Goal: Entertainment & Leisure: Consume media (video, audio)

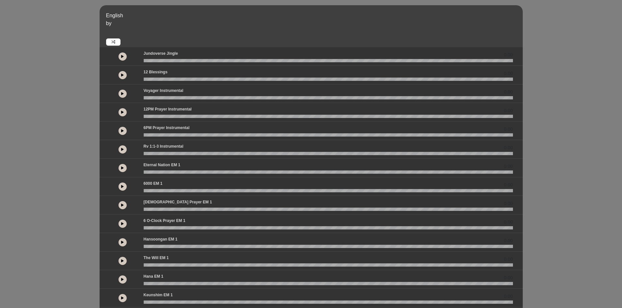
click at [120, 94] on button at bounding box center [122, 94] width 8 height 8
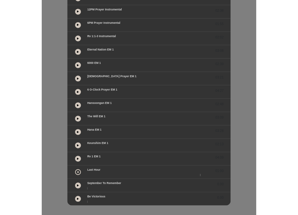
scroll to position [99, 0]
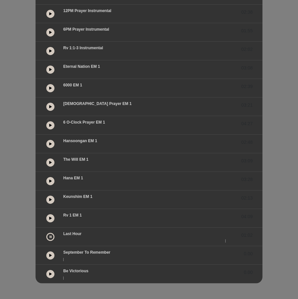
click at [50, 106] on icon at bounding box center [50, 106] width 3 height 3
click at [48, 217] on button at bounding box center [50, 218] width 8 height 8
click at [52, 219] on button at bounding box center [50, 218] width 8 height 8
click at [52, 252] on button at bounding box center [50, 256] width 8 height 8
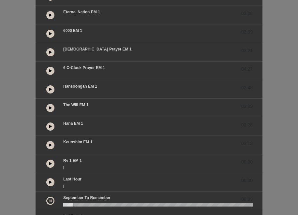
scroll to position [182, 0]
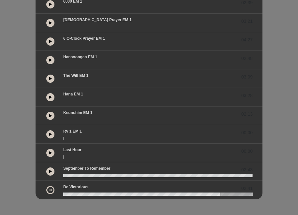
click at [50, 79] on icon at bounding box center [50, 78] width 3 height 3
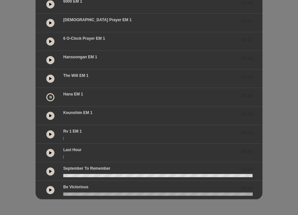
click at [51, 100] on button at bounding box center [50, 97] width 8 height 8
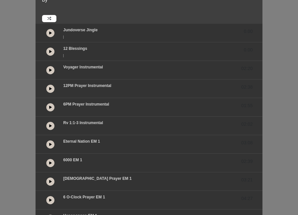
scroll to position [0, 0]
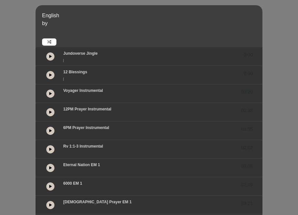
click at [51, 75] on icon at bounding box center [50, 74] width 3 height 3
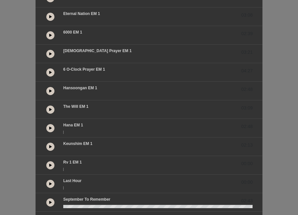
scroll to position [163, 0]
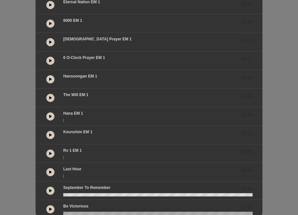
click at [52, 118] on button at bounding box center [50, 117] width 8 height 8
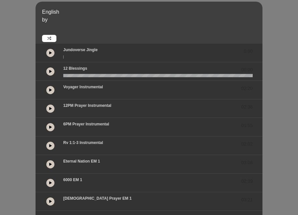
scroll to position [0, 0]
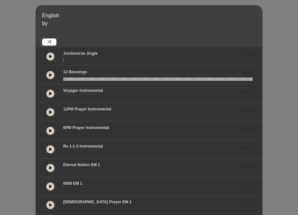
click at [24, 75] on div "English by 0.00 00:00 02:20" at bounding box center [149, 193] width 298 height 377
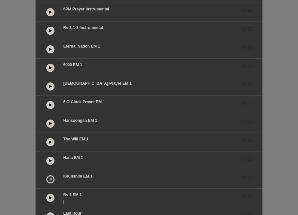
scroll to position [131, 0]
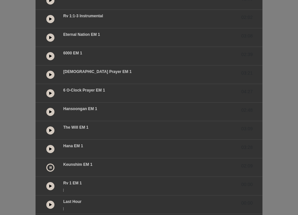
click at [54, 166] on button at bounding box center [50, 168] width 8 height 8
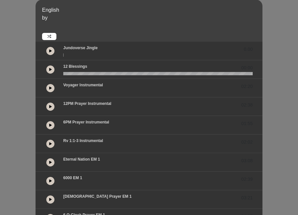
scroll to position [0, 0]
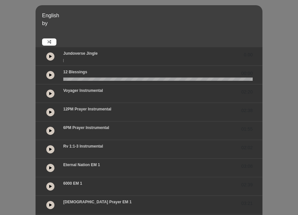
click at [15, 45] on div "English by 0.00 00:00 02:20" at bounding box center [149, 193] width 298 height 377
click at [50, 55] on icon at bounding box center [50, 56] width 3 height 3
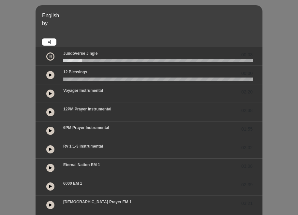
click at [52, 74] on button at bounding box center [50, 75] width 8 height 8
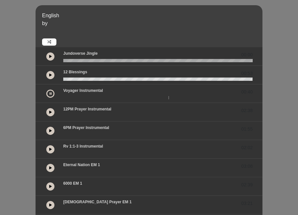
click at [52, 168] on icon at bounding box center [50, 167] width 3 height 3
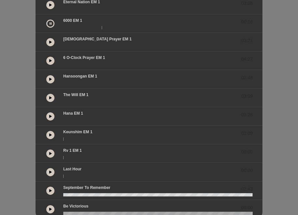
scroll to position [182, 0]
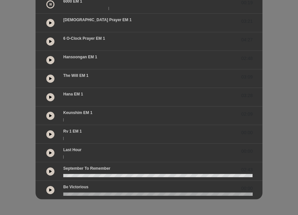
click at [51, 171] on icon at bounding box center [50, 171] width 3 height 3
click at [52, 188] on button at bounding box center [50, 190] width 8 height 8
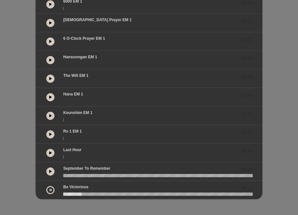
click at [49, 168] on button at bounding box center [50, 172] width 8 height 8
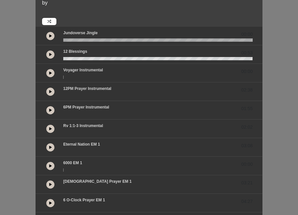
scroll to position [19, 0]
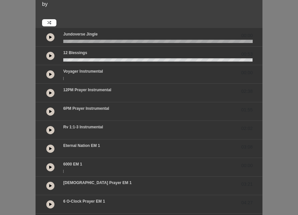
click at [53, 55] on button at bounding box center [50, 56] width 8 height 8
click at [66, 60] on wave at bounding box center [158, 59] width 190 height 3
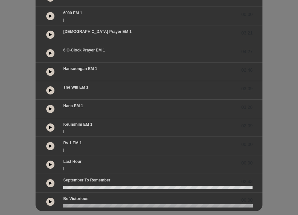
scroll to position [182, 0]
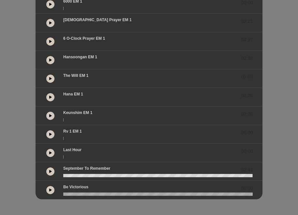
click at [47, 178] on div "02:43" at bounding box center [149, 172] width 227 height 19
click at [48, 172] on button at bounding box center [50, 172] width 8 height 8
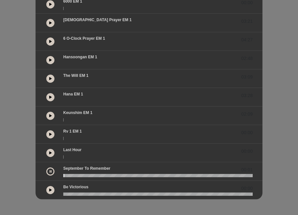
click at [75, 173] on div "September to Remember 00:01" at bounding box center [157, 170] width 197 height 8
click at [77, 175] on wave at bounding box center [158, 175] width 190 height 3
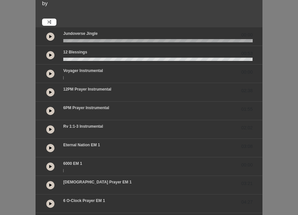
scroll to position [19, 0]
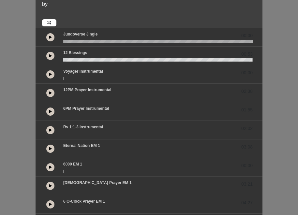
click at [50, 56] on icon at bounding box center [50, 55] width 3 height 3
click at [50, 56] on icon at bounding box center [51, 55] width 2 height 3
click at [50, 73] on icon at bounding box center [50, 74] width 3 height 3
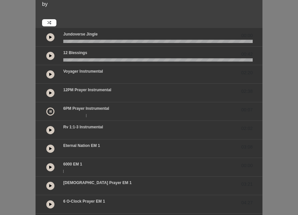
click at [49, 109] on button at bounding box center [50, 112] width 8 height 8
click at [51, 92] on icon at bounding box center [50, 92] width 3 height 3
click at [50, 111] on icon at bounding box center [51, 111] width 2 height 3
click at [49, 55] on icon at bounding box center [50, 55] width 3 height 3
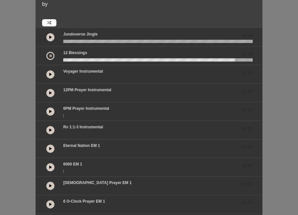
click at [68, 58] on div "12 Blessings 00:48" at bounding box center [157, 54] width 197 height 8
click at [74, 59] on wave at bounding box center [158, 59] width 190 height 3
click at [50, 72] on button at bounding box center [50, 74] width 8 height 8
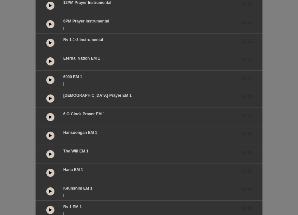
scroll to position [117, 0]
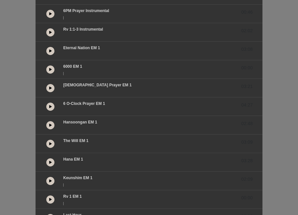
click at [49, 146] on button at bounding box center [50, 144] width 8 height 8
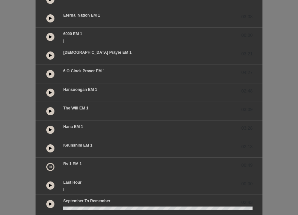
click at [47, 168] on button at bounding box center [50, 167] width 8 height 8
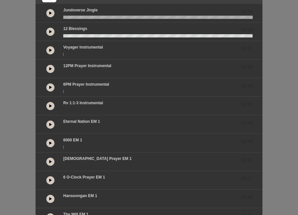
scroll to position [0, 0]
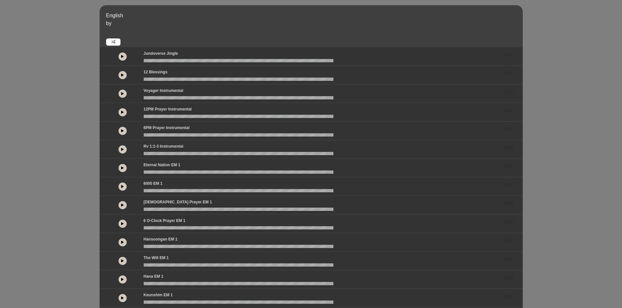
click at [124, 95] on button at bounding box center [122, 94] width 8 height 8
